Goal: Information Seeking & Learning: Check status

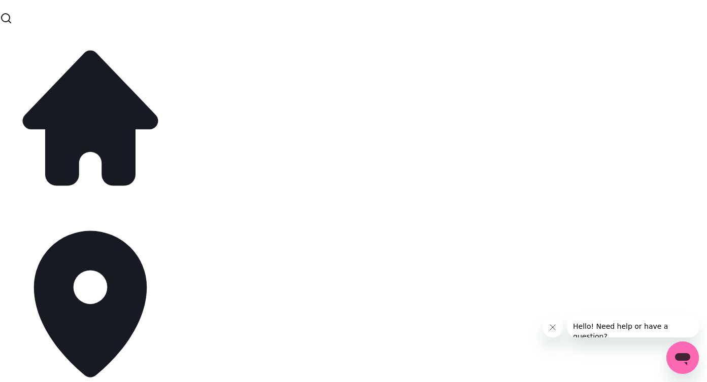
scroll to position [233, 0]
